Goal: Transaction & Acquisition: Purchase product/service

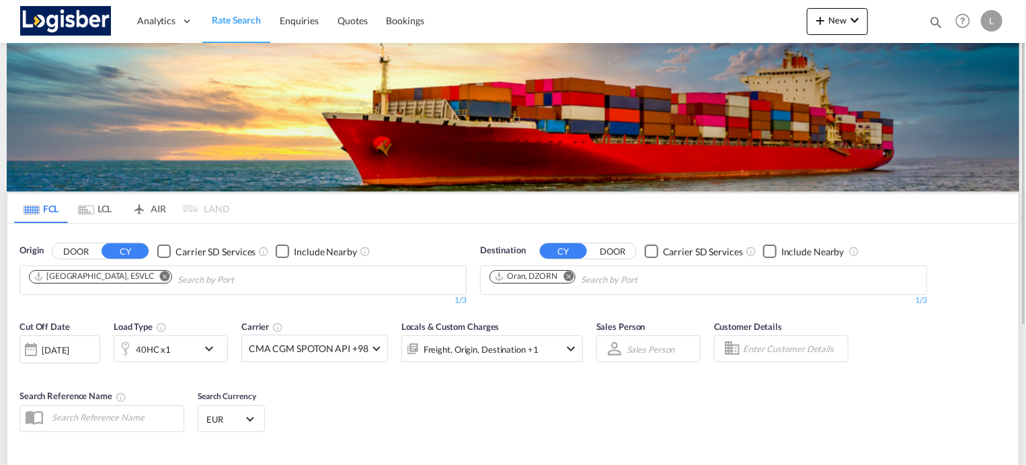
click at [568, 276] on md-icon "Remove" at bounding box center [568, 276] width 10 height 10
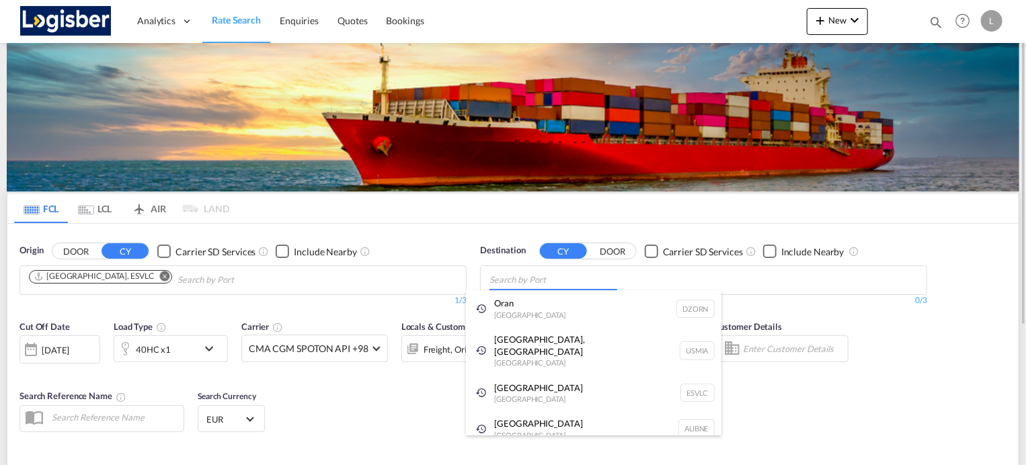
click at [565, 277] on body "Analytics Dashboard Rate Search Enquiries Quotes Bookings" at bounding box center [513, 232] width 1026 height 465
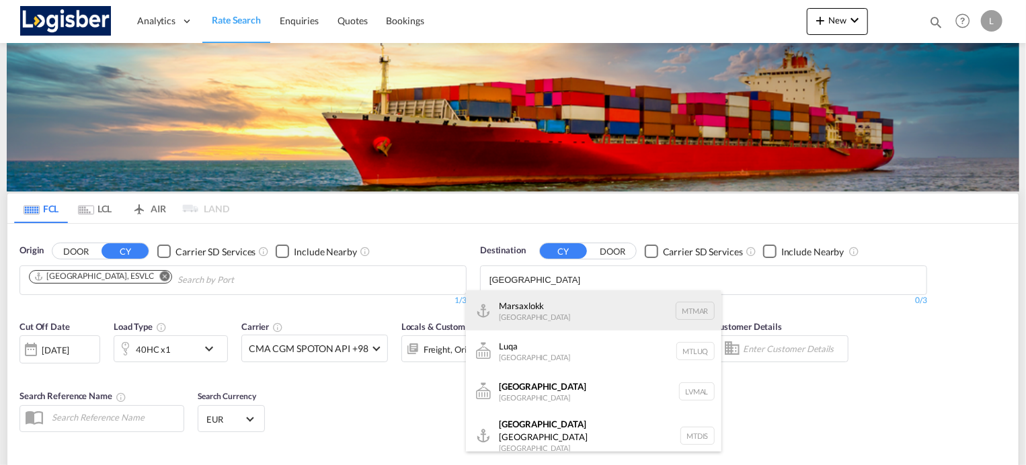
type input "[GEOGRAPHIC_DATA]"
click at [549, 315] on div "Marsaxlokk [GEOGRAPHIC_DATA] [GEOGRAPHIC_DATA]" at bounding box center [594, 310] width 256 height 40
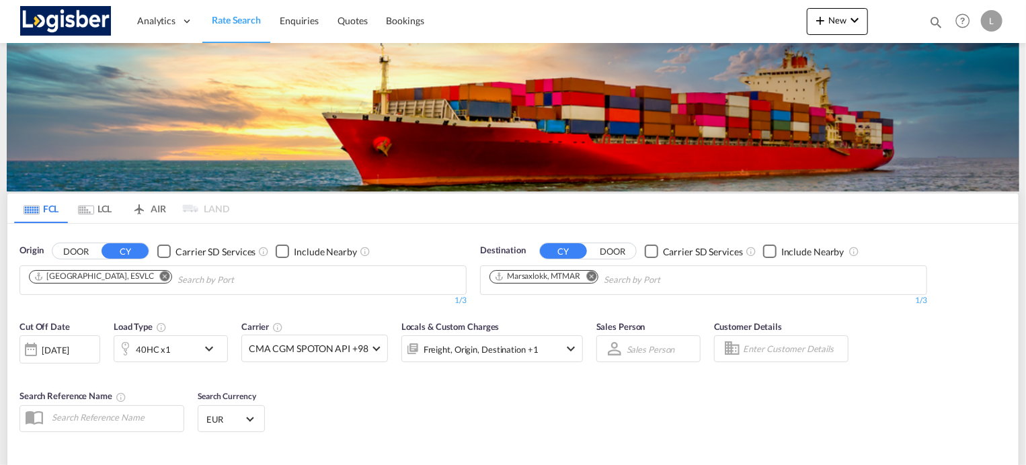
scroll to position [67, 0]
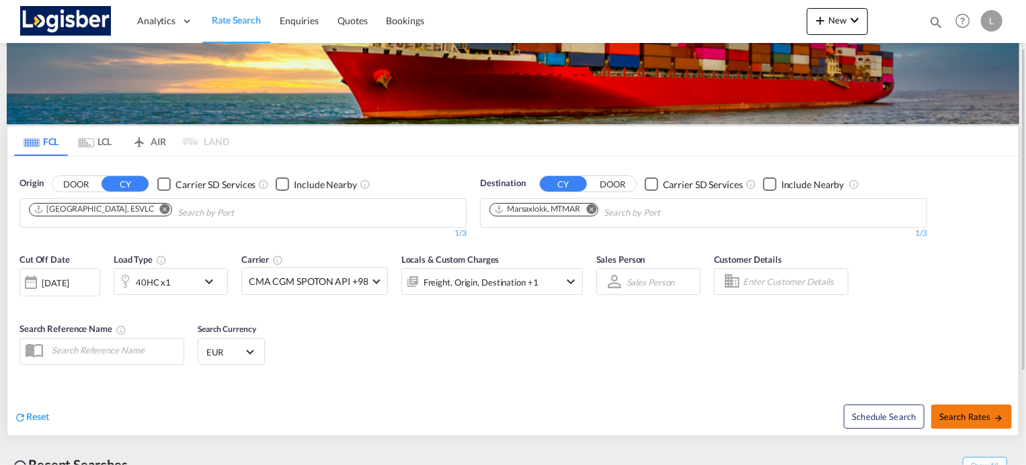
click at [968, 411] on button "Search Rates" at bounding box center [971, 417] width 81 height 24
type input "ESVLC to MTMAR / [DATE]"
